Goal: Transaction & Acquisition: Purchase product/service

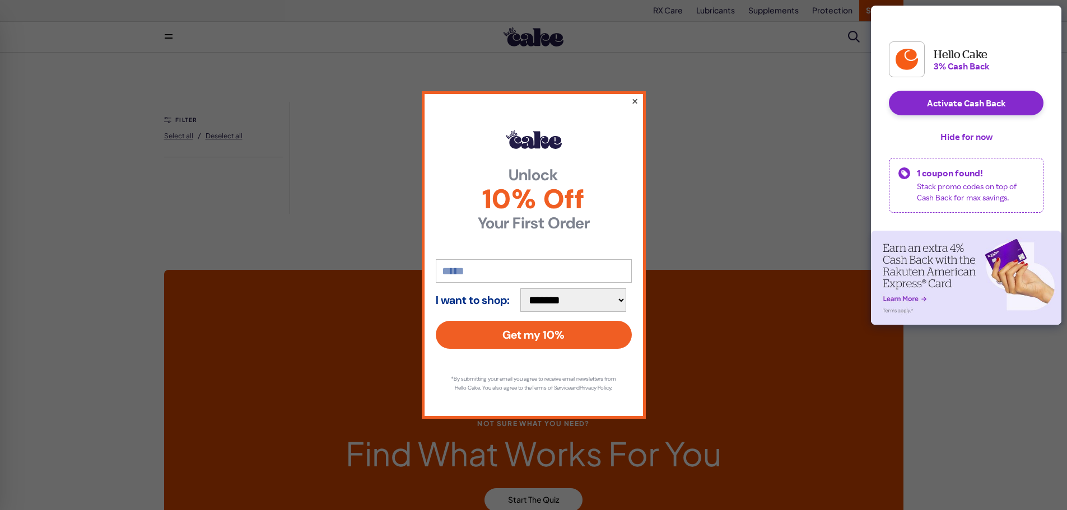
click at [632, 99] on button "×" at bounding box center [634, 100] width 7 height 13
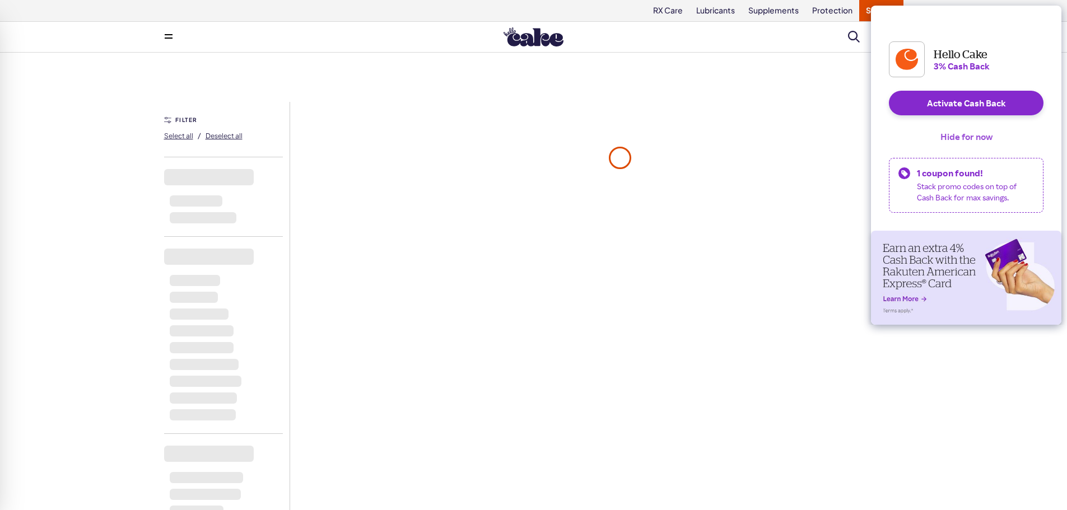
click at [954, 148] on button "Hide for now" at bounding box center [966, 136] width 70 height 25
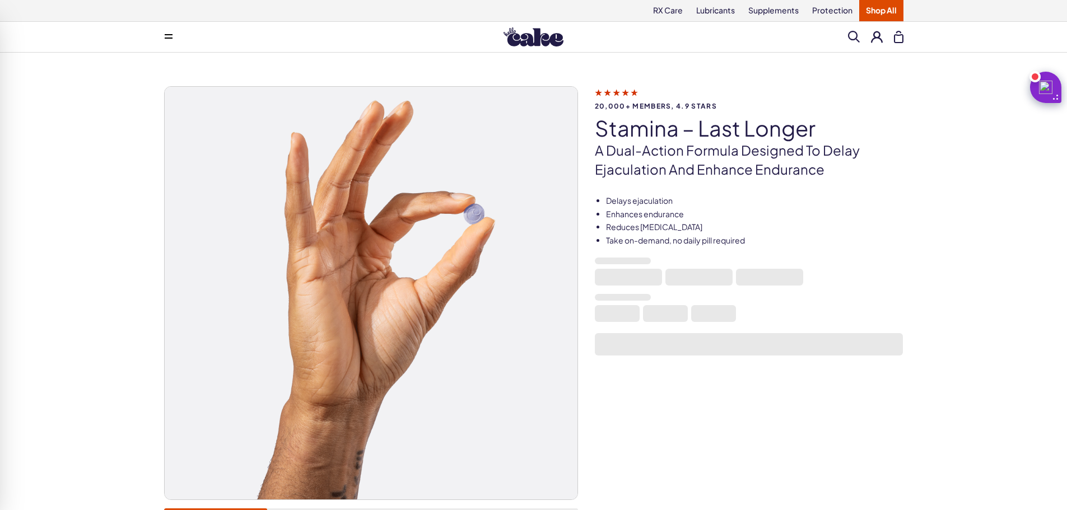
click at [174, 36] on button at bounding box center [168, 37] width 22 height 22
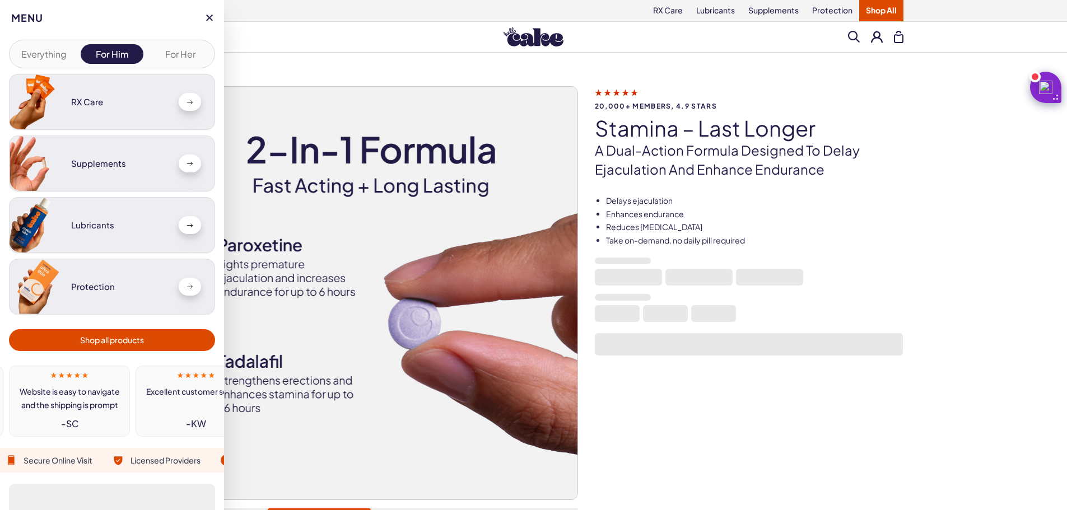
click at [183, 92] on link "RX Care" at bounding box center [112, 102] width 206 height 56
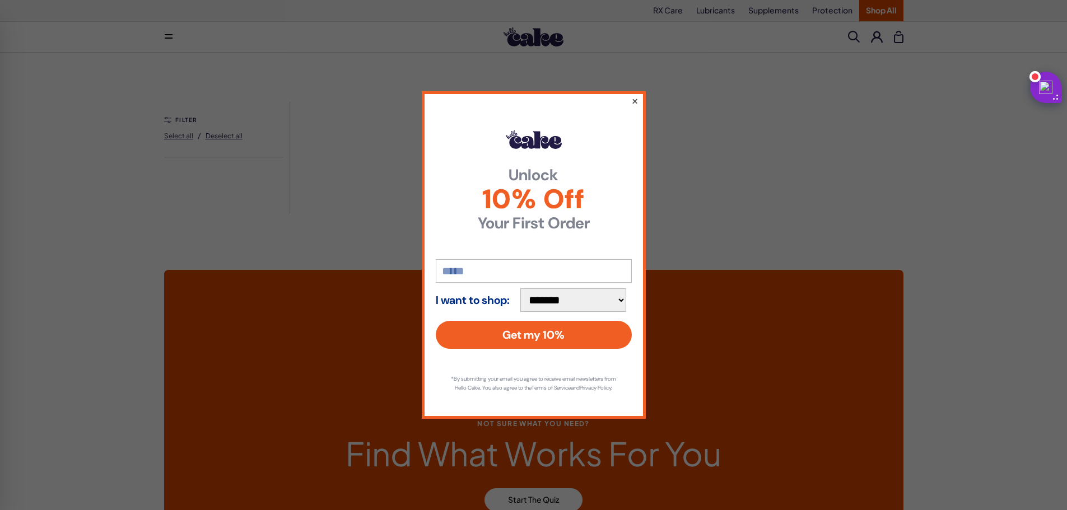
click at [635, 96] on button "×" at bounding box center [634, 100] width 7 height 13
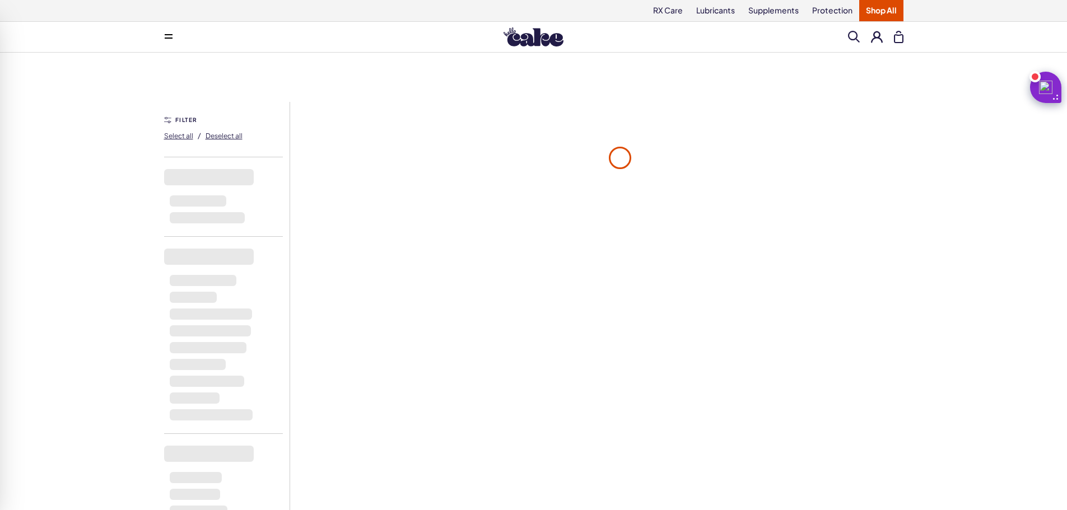
click at [170, 34] on button at bounding box center [168, 37] width 22 height 22
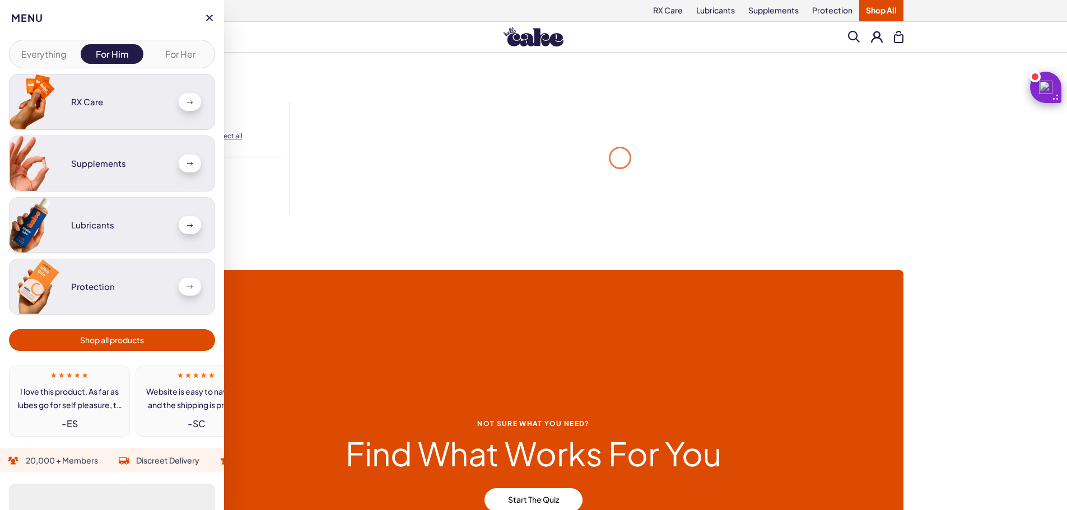
click at [179, 163] on div at bounding box center [190, 164] width 22 height 18
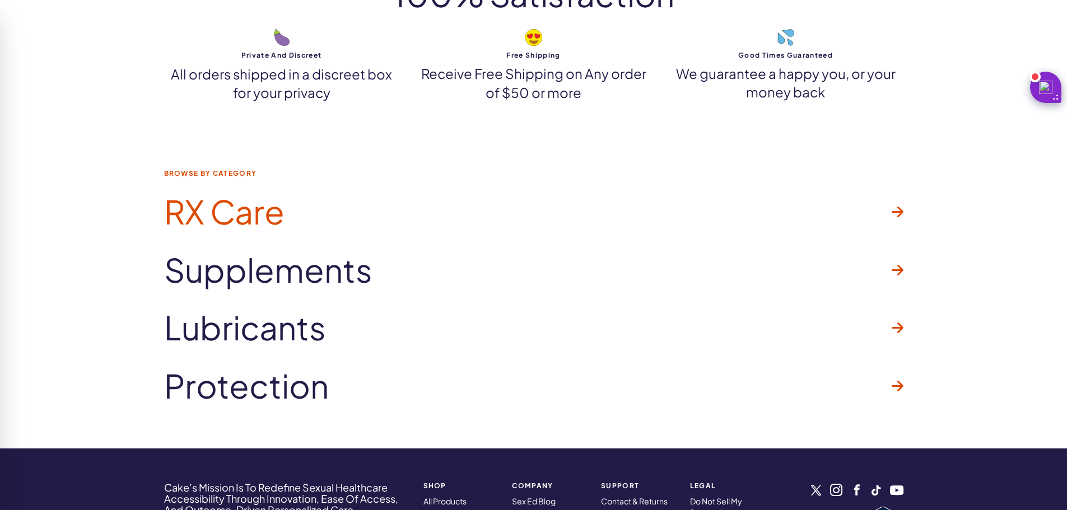
scroll to position [1612, 0]
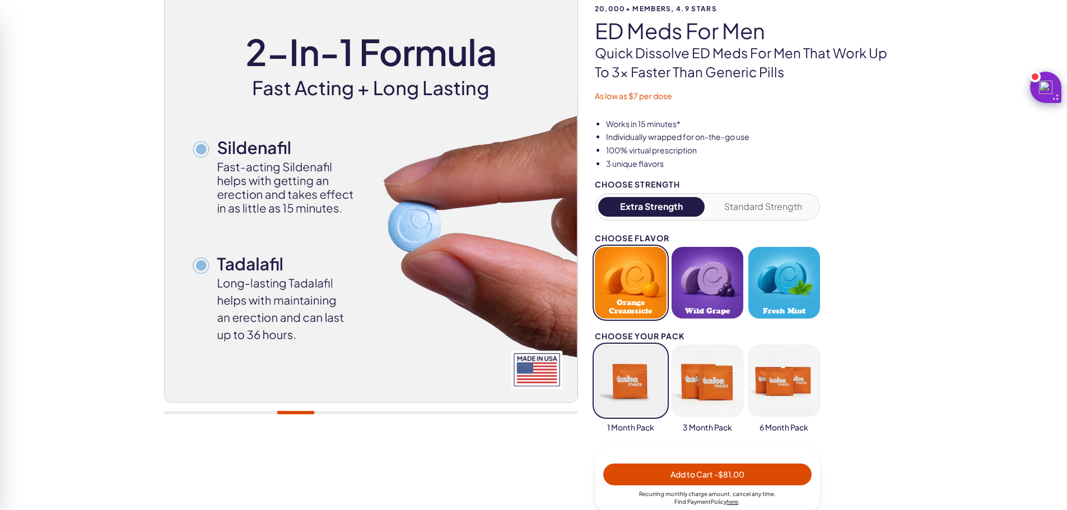
scroll to position [112, 0]
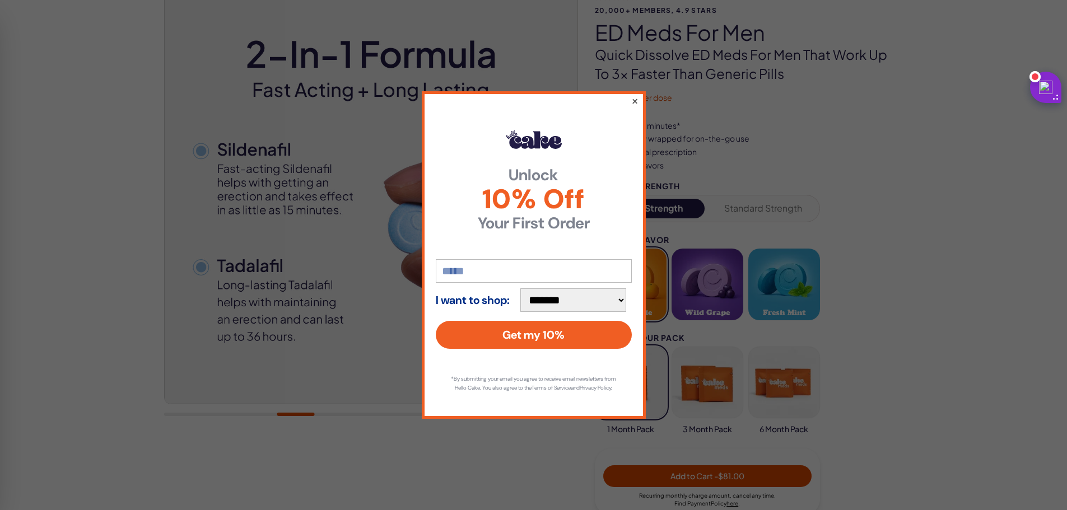
click at [636, 94] on button "×" at bounding box center [634, 100] width 7 height 13
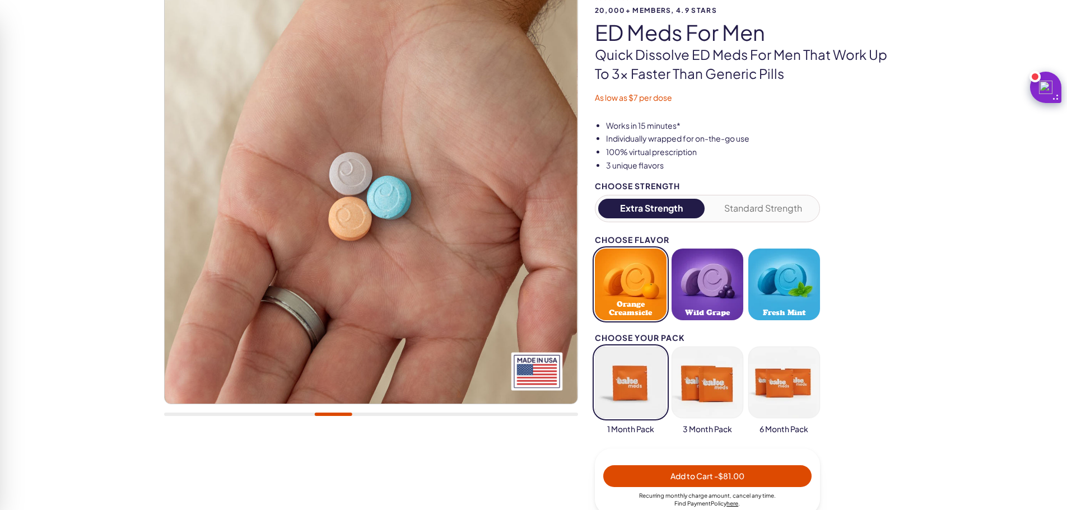
click at [725, 298] on button "Wild Grape" at bounding box center [708, 285] width 72 height 72
click at [765, 208] on button "Standard Strength" at bounding box center [763, 209] width 107 height 20
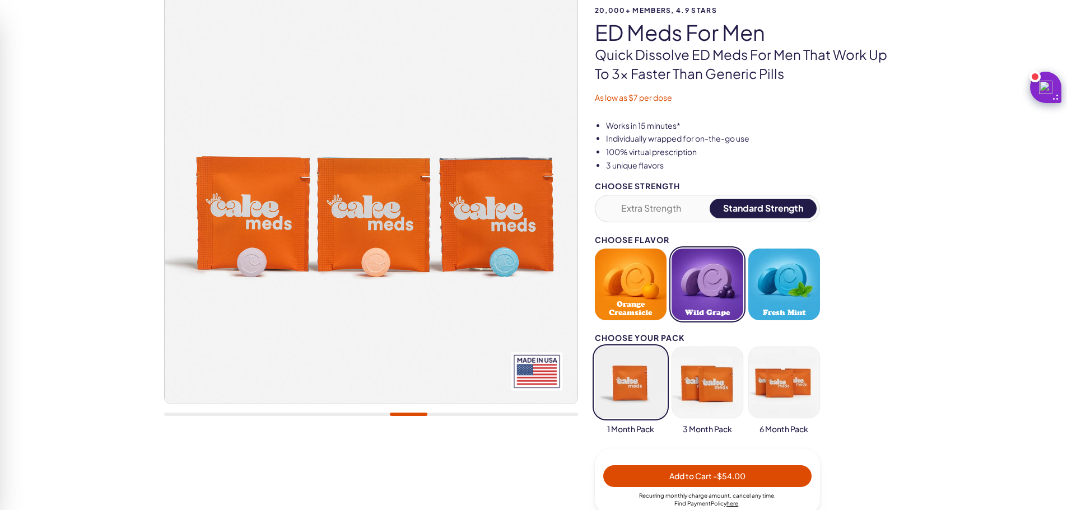
click at [654, 207] on button "Extra Strength" at bounding box center [651, 209] width 107 height 20
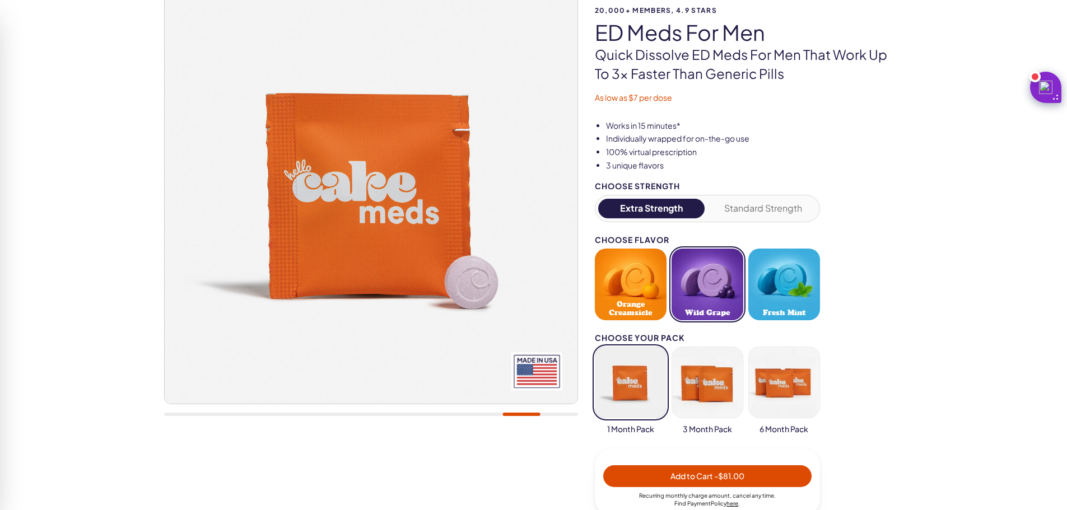
click at [698, 275] on button "Wild Grape" at bounding box center [708, 285] width 72 height 72
click at [648, 295] on button "Orange Creamsicle" at bounding box center [631, 285] width 72 height 72
click at [752, 216] on button "Standard Strength" at bounding box center [763, 209] width 107 height 20
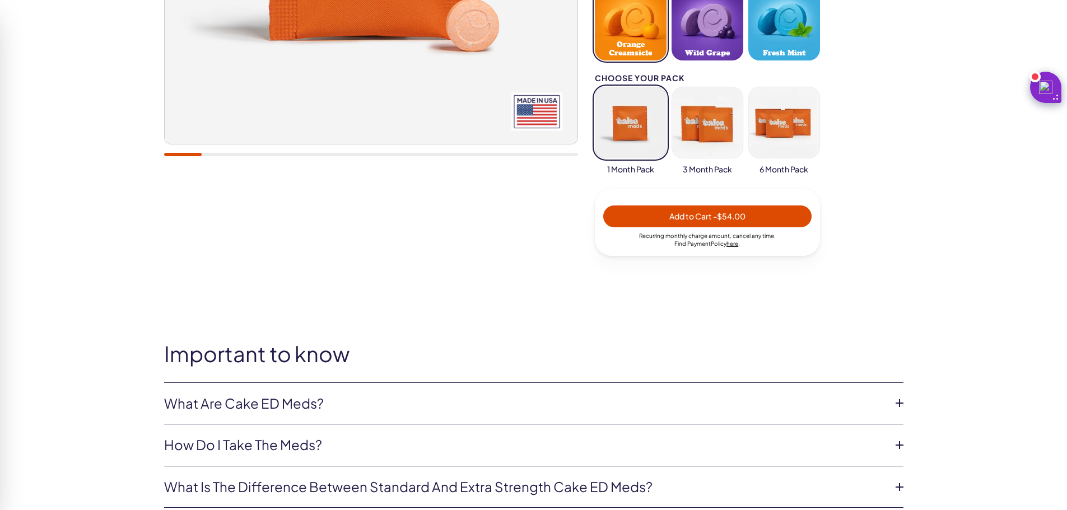
scroll to position [504, 0]
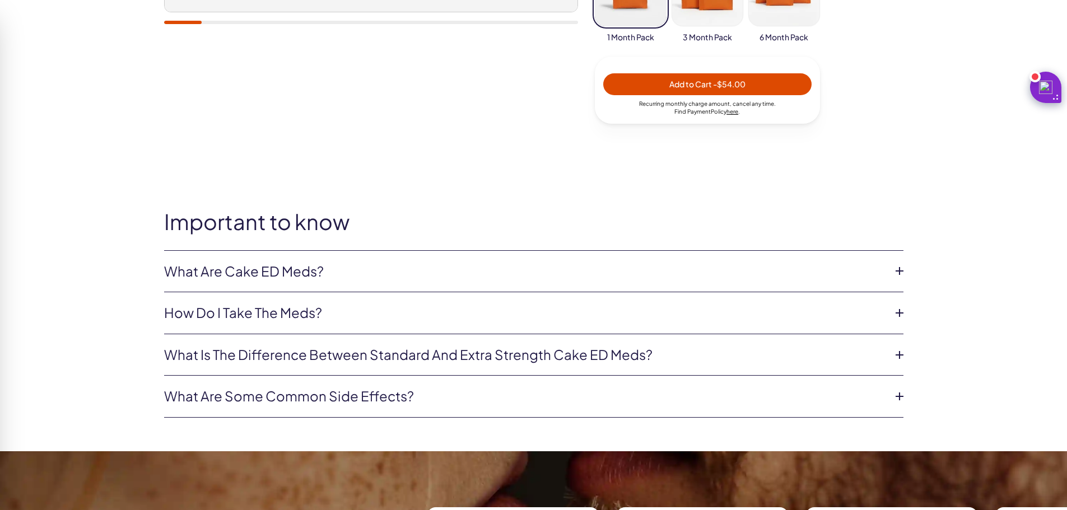
click at [393, 336] on li "What is the difference between Standard and Extra Strength Cake ED meds? Regula…" at bounding box center [533, 355] width 739 height 42
click at [388, 353] on link "What is the difference between Standard and Extra Strength Cake ED meds?" at bounding box center [524, 355] width 721 height 19
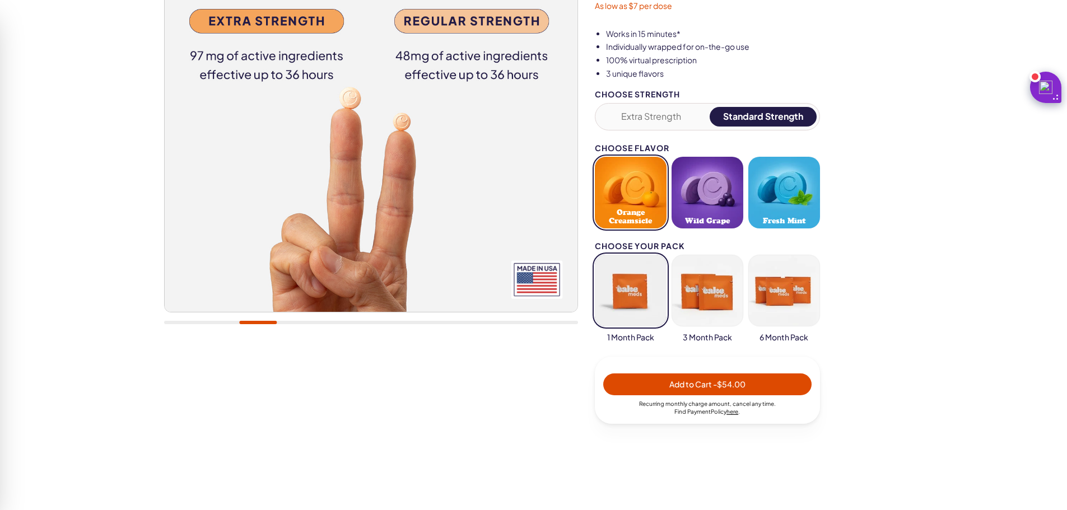
scroll to position [0, 0]
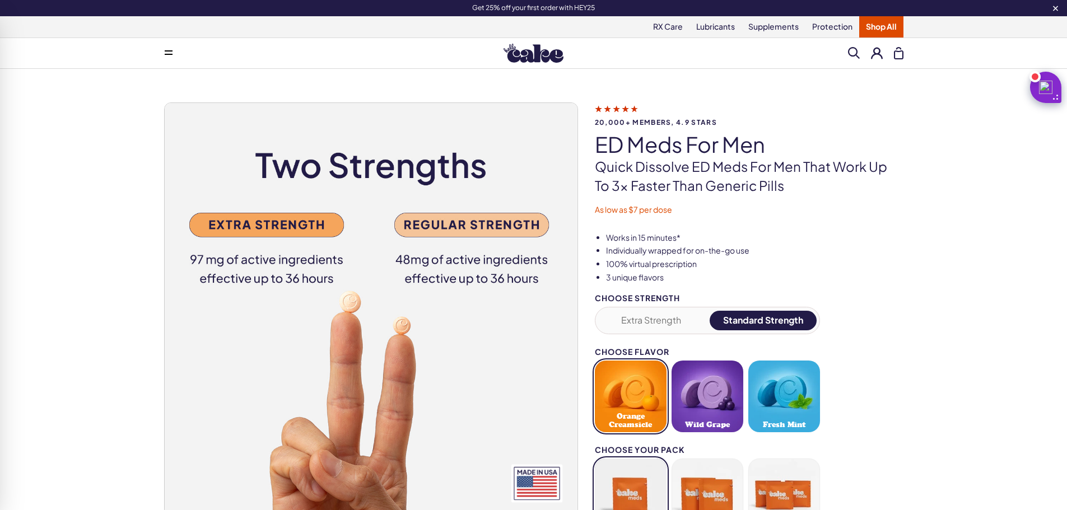
click at [176, 47] on button at bounding box center [168, 53] width 22 height 22
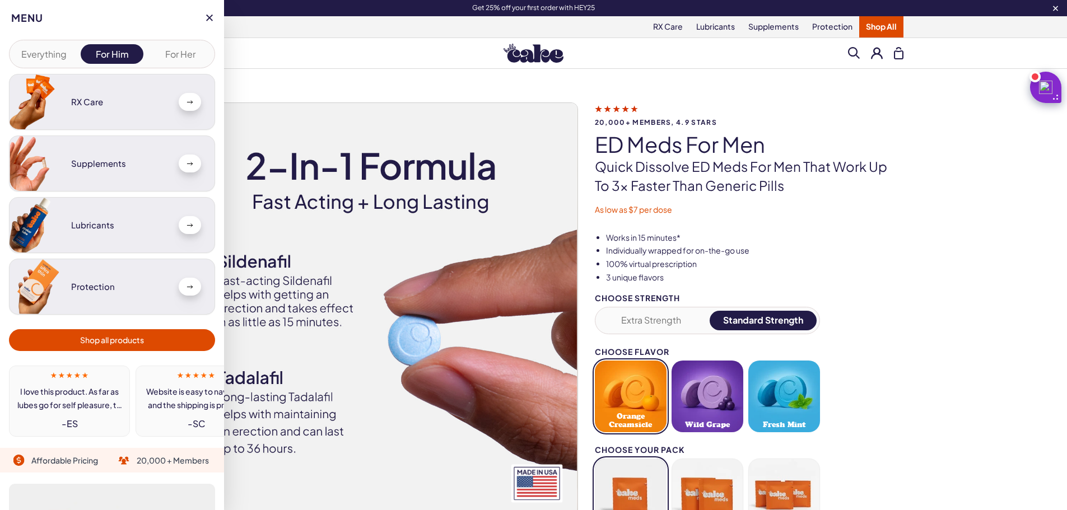
click at [181, 170] on div at bounding box center [190, 164] width 22 height 18
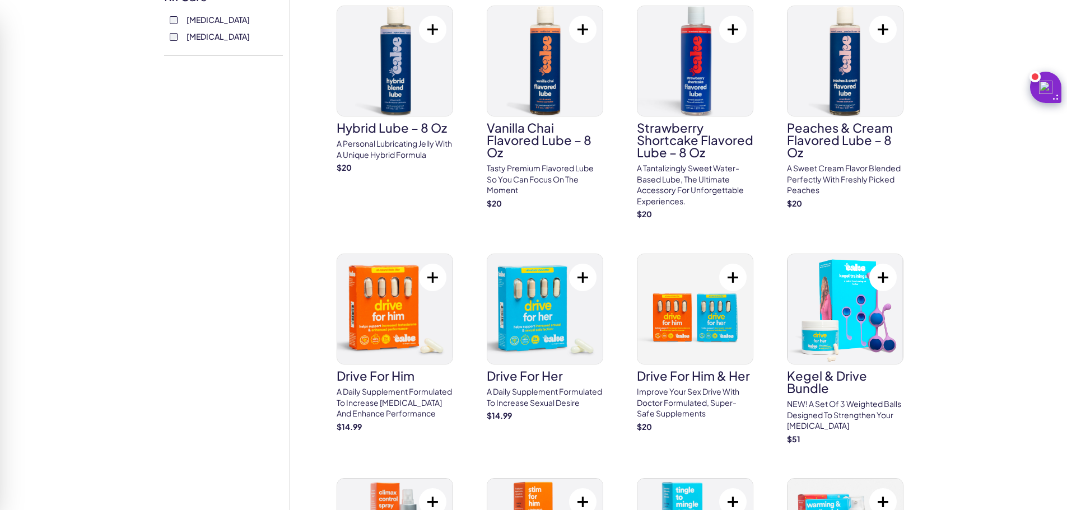
scroll to position [728, 0]
